Goal: Task Accomplishment & Management: Use online tool/utility

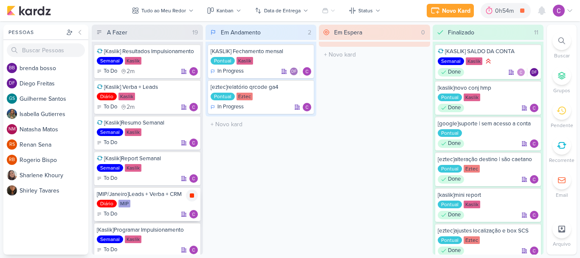
click at [193, 196] on icon at bounding box center [192, 195] width 4 height 4
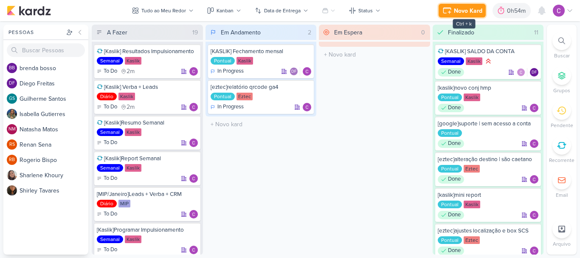
click at [476, 8] on div "Novo Kard" at bounding box center [468, 10] width 28 height 9
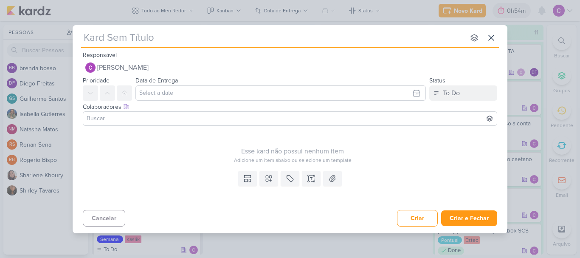
click at [231, 38] on input "text" at bounding box center [273, 37] width 384 height 15
type input "["
type input "[ex"
type input "[eztec"
type input "[eztec]"
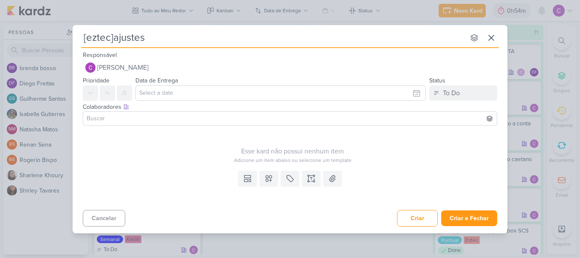
type input "[eztec]ajustes"
type input "[eztec]ajustes qr"
type input "[eztec]ajustes qr code"
type input "[eztec]ajustes qr code fale com a"
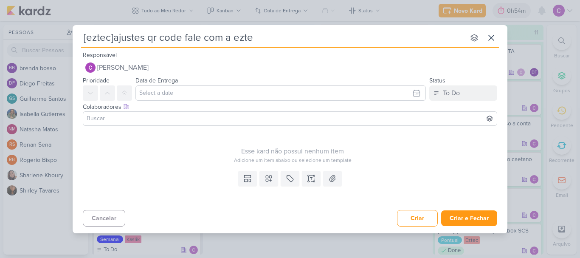
type input "[eztec]ajustes qr code fale com a eztec"
click at [445, 98] on div "To Do" at bounding box center [451, 93] width 17 height 10
click at [448, 143] on div "In Progress" at bounding box center [452, 140] width 30 height 9
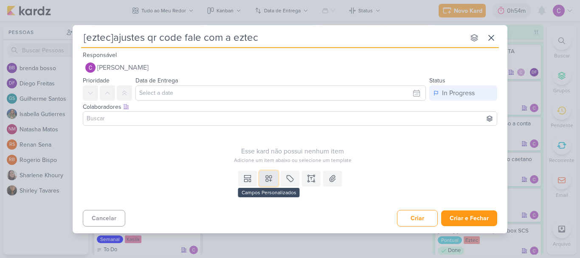
click at [270, 179] on icon at bounding box center [269, 178] width 8 height 8
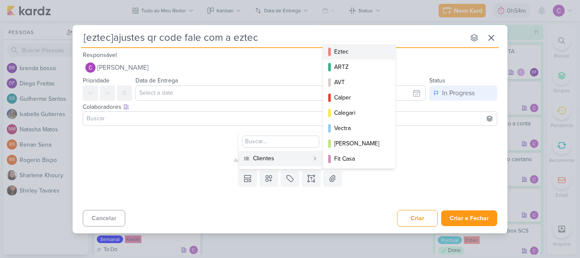
click at [354, 54] on div "Eztec" at bounding box center [359, 51] width 51 height 9
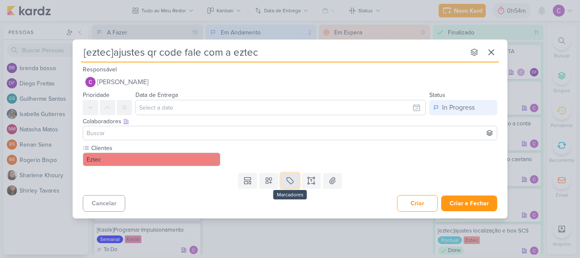
click at [288, 176] on icon at bounding box center [290, 180] width 8 height 8
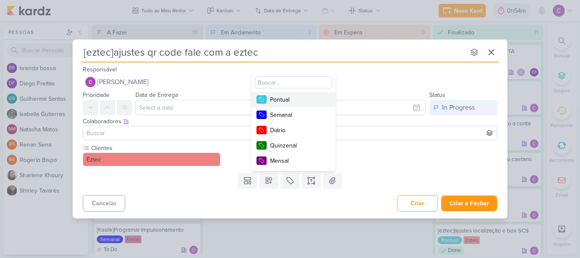
click at [295, 98] on div "Pontual" at bounding box center [297, 99] width 55 height 9
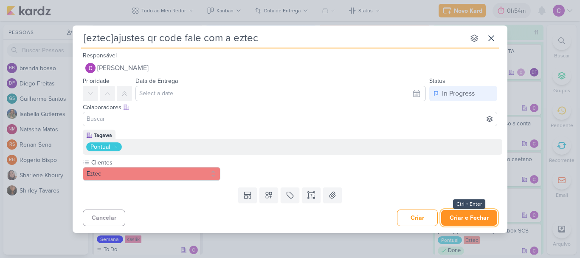
click at [469, 218] on button "Criar e Fechar" at bounding box center [469, 218] width 56 height 16
